Goal: Navigation & Orientation: Find specific page/section

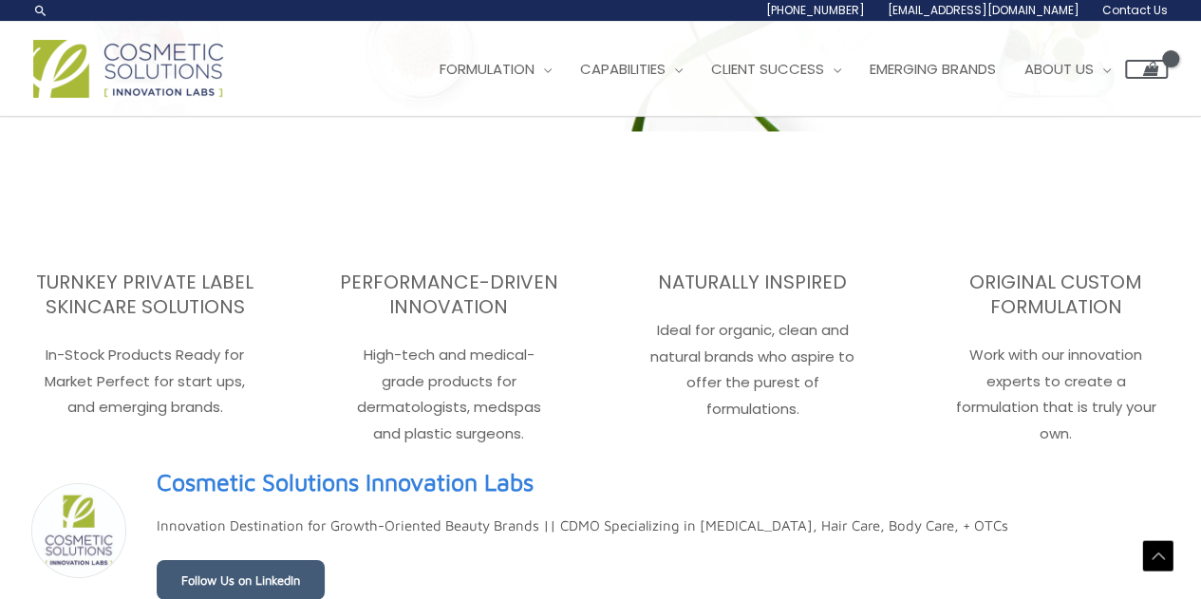
scroll to position [2717, 0]
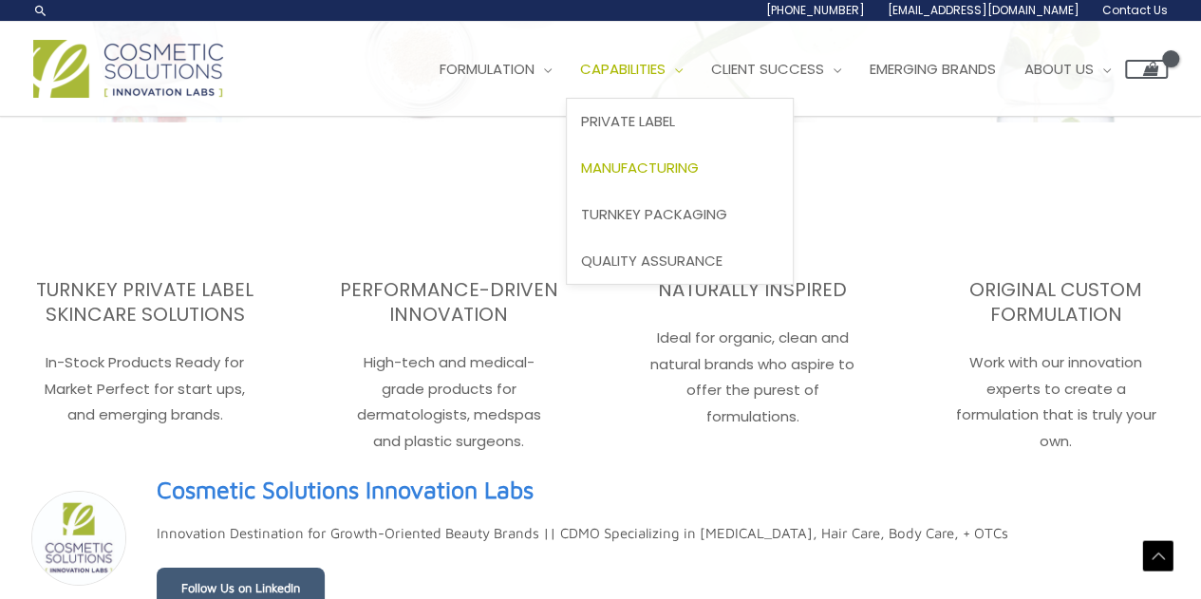
click at [732, 155] on link "Manufacturing" at bounding box center [680, 168] width 226 height 47
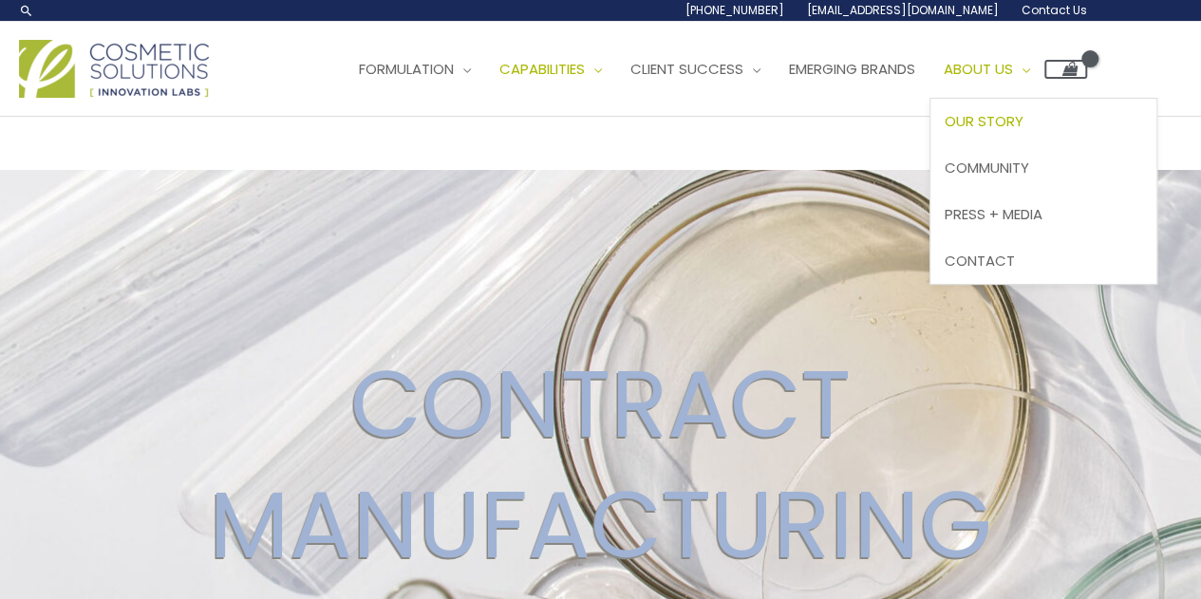
click at [1023, 122] on span "Our Story" at bounding box center [984, 121] width 79 height 20
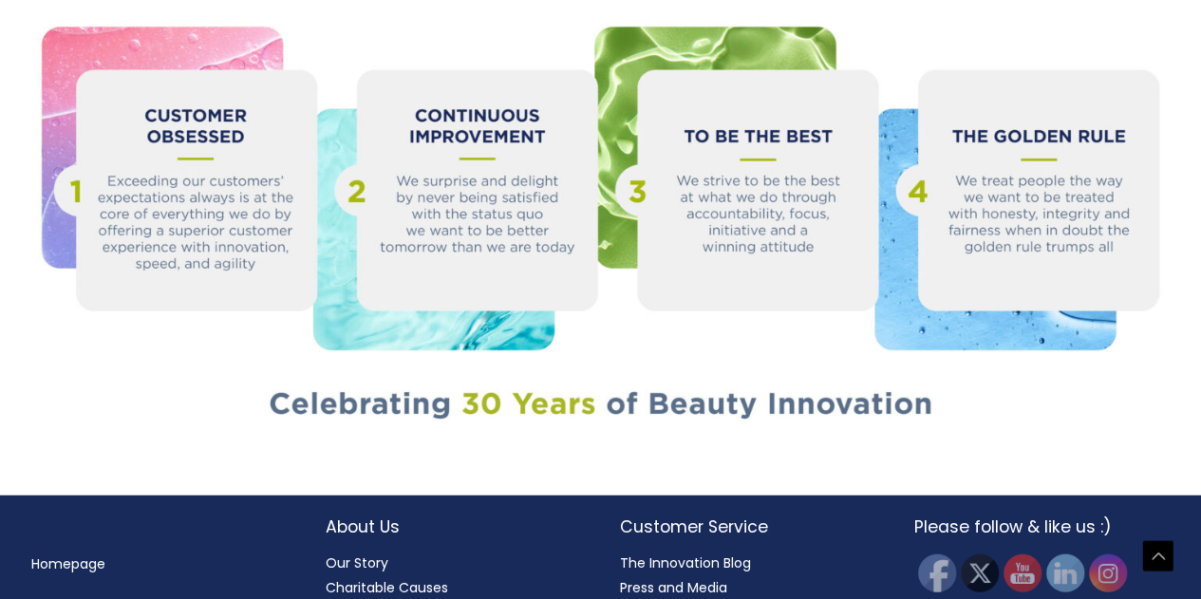
scroll to position [2115, 0]
